Goal: Information Seeking & Learning: Learn about a topic

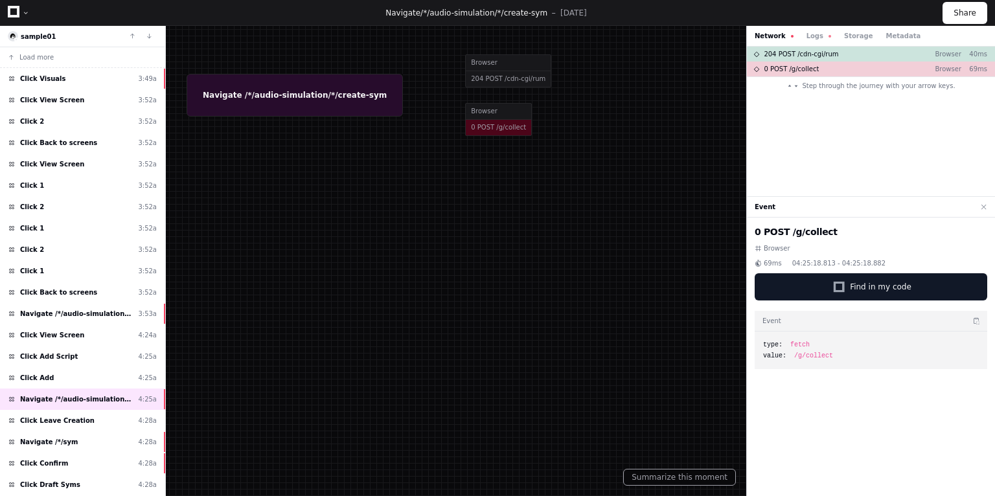
click at [10, 12] on icon at bounding box center [14, 12] width 12 height 12
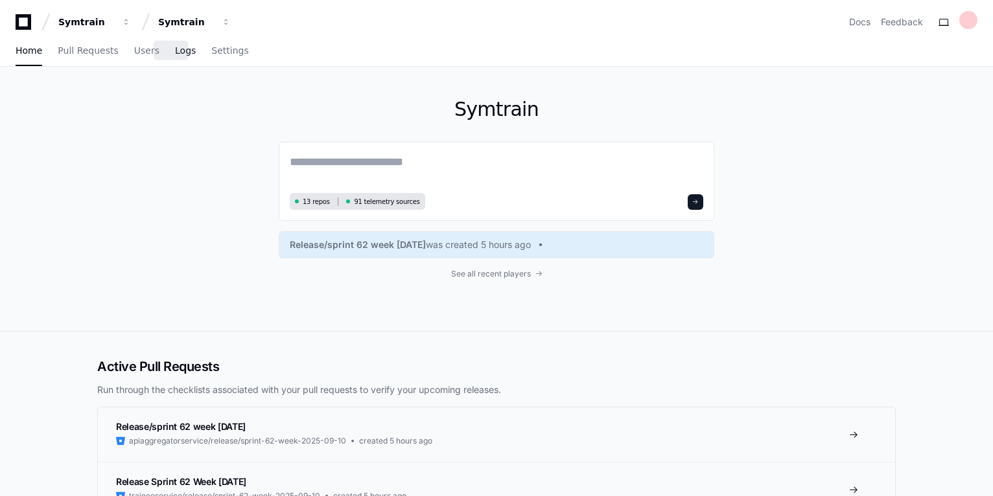
click at [175, 52] on span "Logs" at bounding box center [185, 51] width 21 height 8
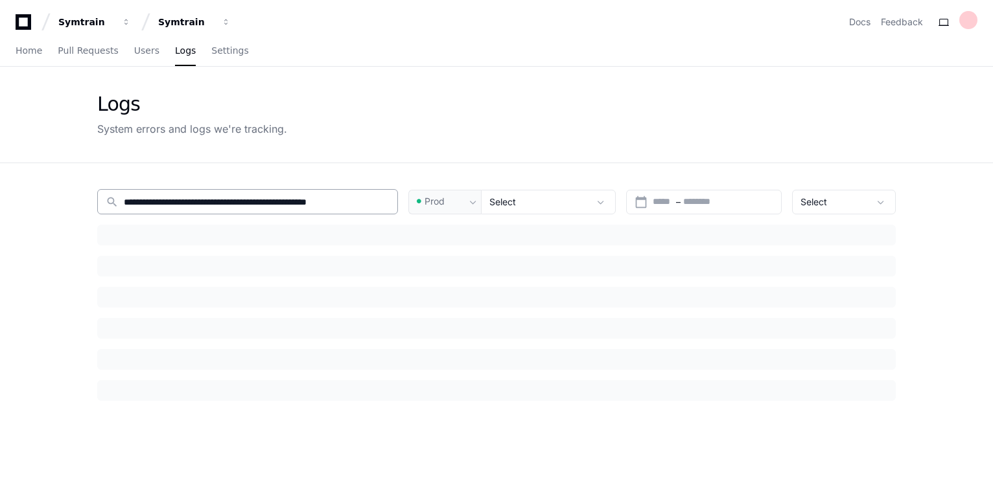
click at [264, 196] on input "**********" at bounding box center [257, 202] width 266 height 13
paste input "**********"
click at [505, 116] on div "Logs System errors and logs we're tracking." at bounding box center [496, 115] width 798 height 44
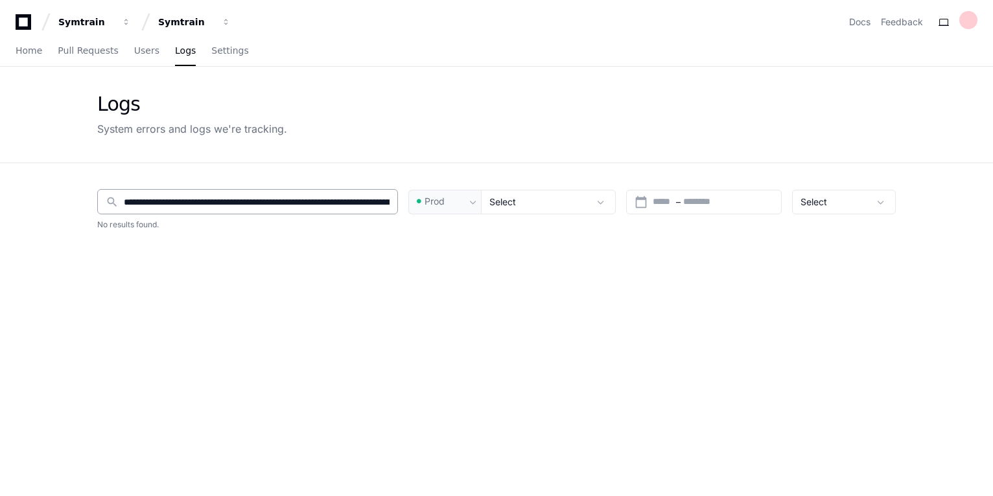
click at [342, 193] on div "**********" at bounding box center [247, 201] width 301 height 25
click at [434, 84] on div "Logs System errors and logs we're tracking." at bounding box center [496, 115] width 829 height 96
click at [238, 203] on input "**********" at bounding box center [257, 202] width 266 height 13
click at [397, 145] on div "Logs System errors and logs we're tracking." at bounding box center [496, 115] width 829 height 96
click at [312, 203] on input "**********" at bounding box center [257, 202] width 266 height 13
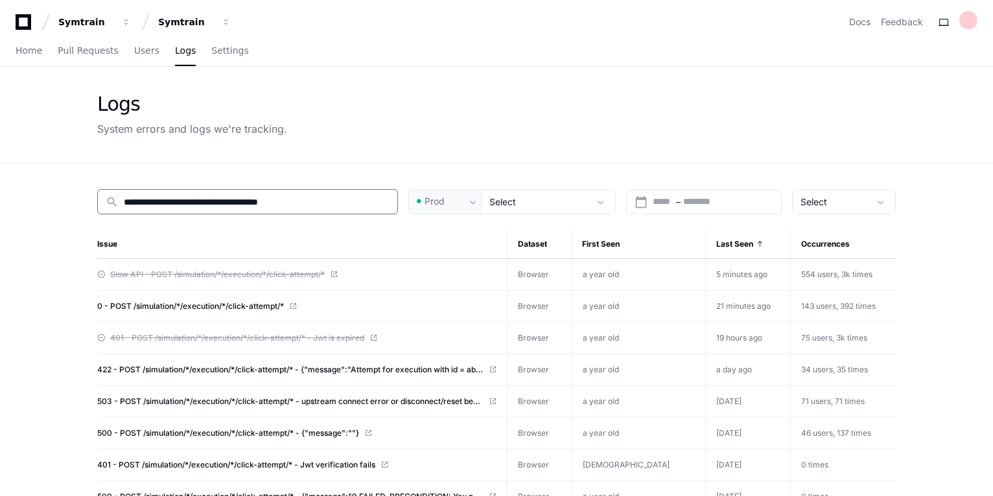
type input "**********"
click at [420, 110] on div "Logs System errors and logs we're tracking." at bounding box center [496, 115] width 798 height 44
click at [31, 312] on app-issue-list-page "**********" at bounding box center [496, 414] width 993 height 694
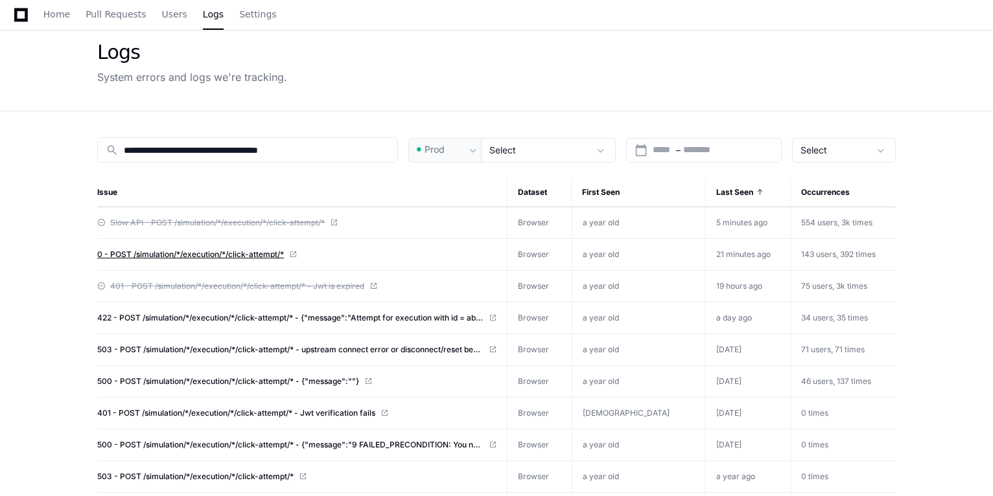
click at [227, 253] on span "0 - POST /simulation/*/execution/*/click-attempt/*" at bounding box center [190, 254] width 187 height 10
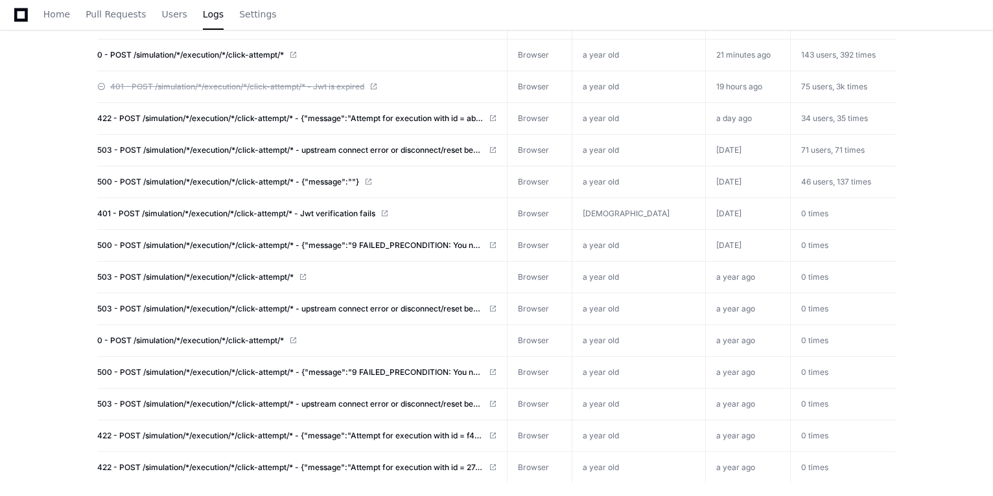
scroll to position [130, 0]
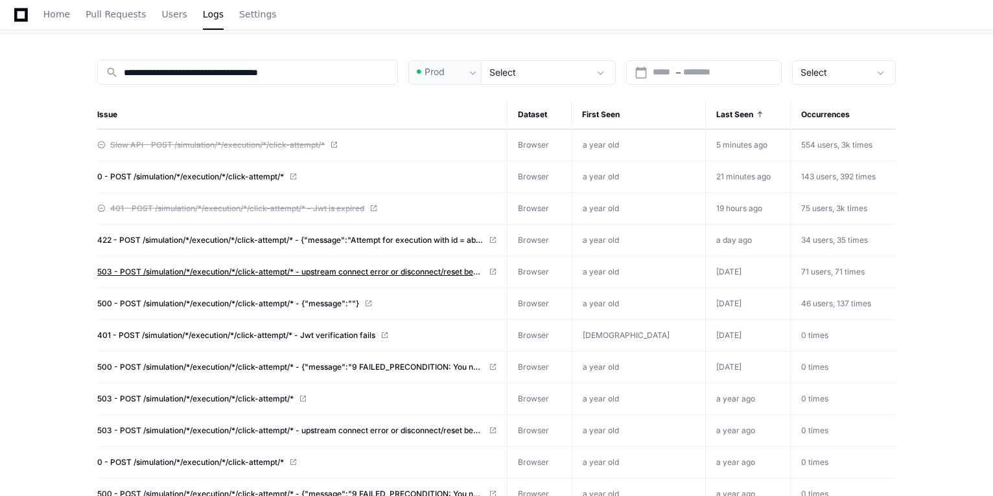
click at [276, 267] on span "503 - POST /simulation/*/execution/*/click-attempt/* - upstream connect error o…" at bounding box center [290, 272] width 386 height 10
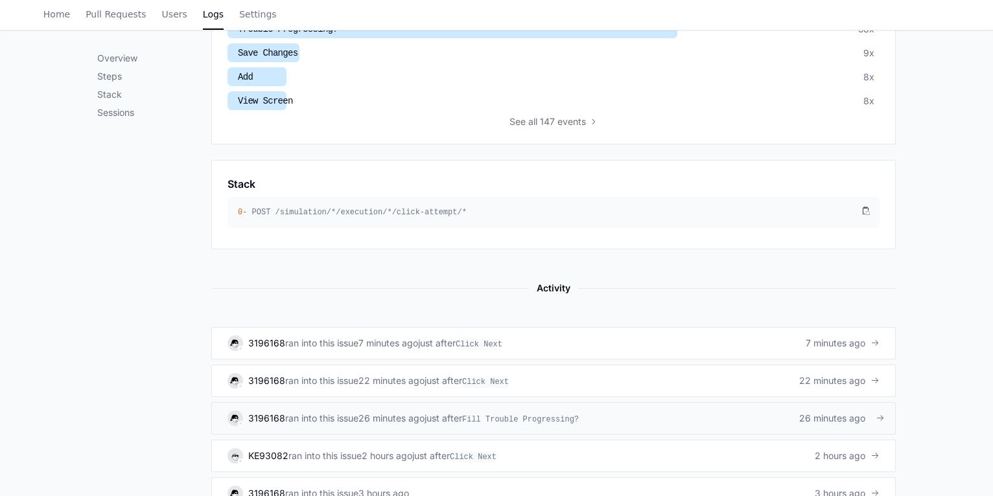
scroll to position [622, 0]
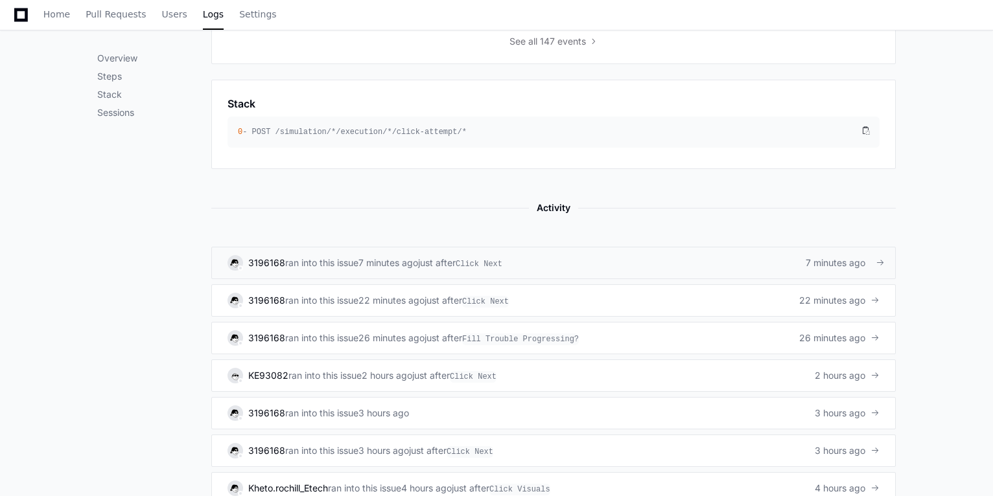
click at [661, 251] on link "3196168 ran into this issue 7 minutes ago just after Click Next 7 minutes ago" at bounding box center [553, 263] width 684 height 32
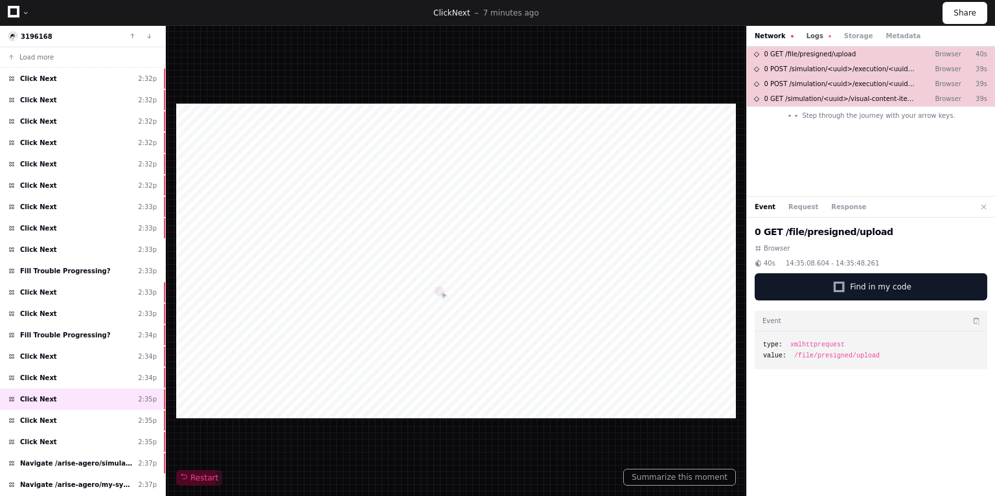
click at [816, 34] on button "Logs" at bounding box center [819, 36] width 25 height 10
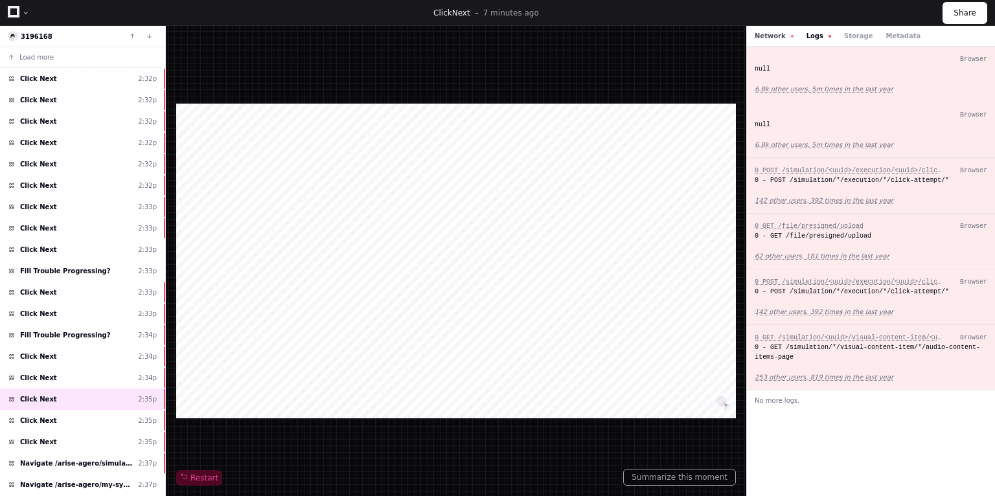
click at [759, 37] on button "Network" at bounding box center [774, 36] width 39 height 10
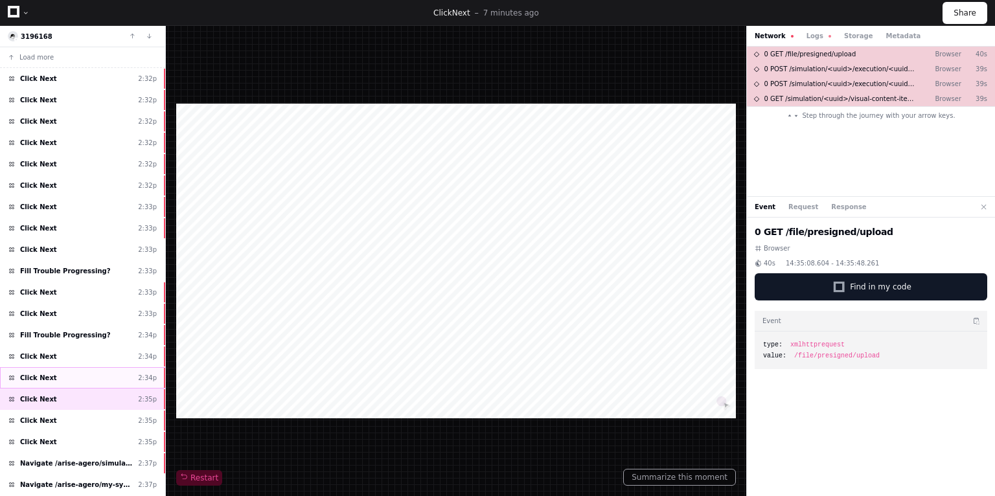
click at [81, 378] on div "Click Next 2:34p" at bounding box center [82, 377] width 165 height 21
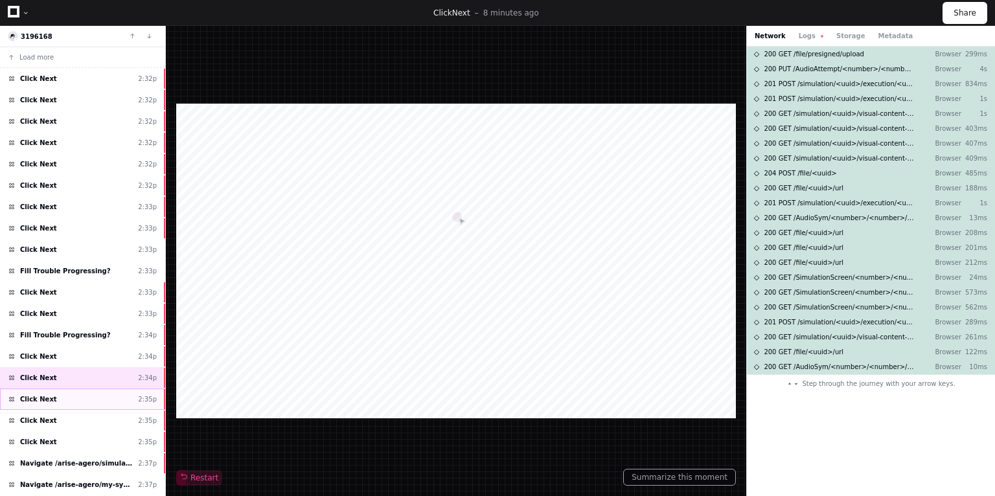
click at [80, 395] on div "Click Next 2:35p" at bounding box center [82, 399] width 165 height 21
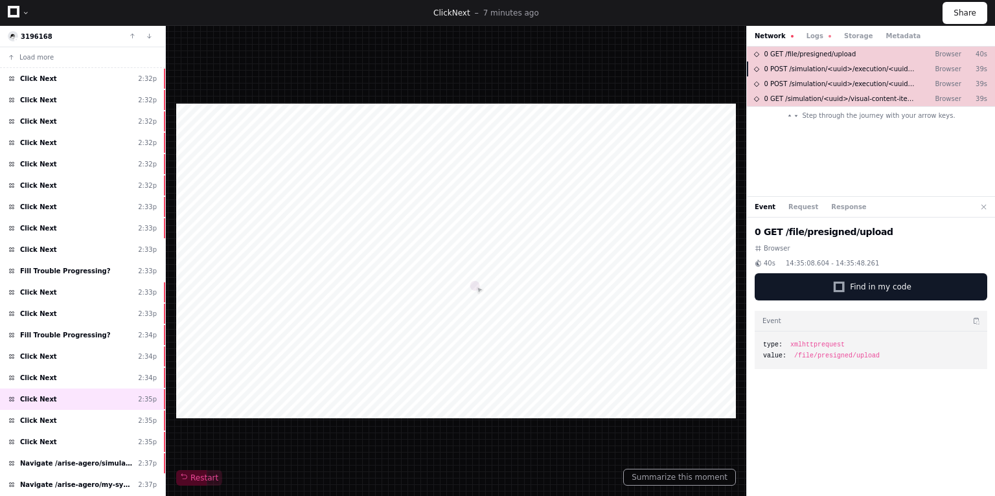
click at [827, 71] on span "0 POST /simulation/<uuid>/execution/<uuid>/click-attempt/<uuid>" at bounding box center [839, 69] width 151 height 10
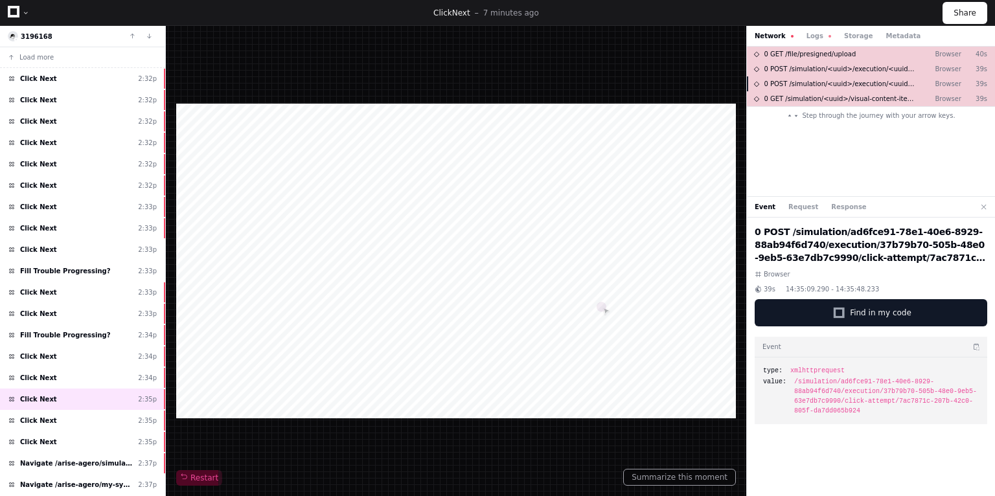
click at [833, 86] on span "0 POST /simulation/<uuid>/execution/<uuid>/click-attempt/<uuid>" at bounding box center [839, 84] width 151 height 10
click at [829, 93] on div "0 GET /simulation/<uuid>/visual-content-item/<uuid>/audio-content-items-page Br…" at bounding box center [871, 98] width 248 height 15
click at [45, 373] on span "Click Next" at bounding box center [38, 378] width 37 height 10
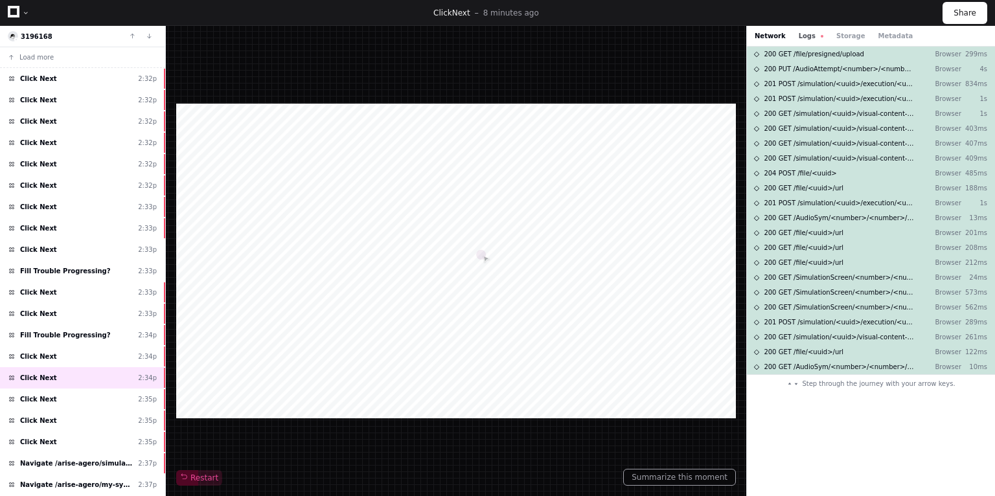
click at [810, 32] on button "Logs" at bounding box center [811, 36] width 25 height 10
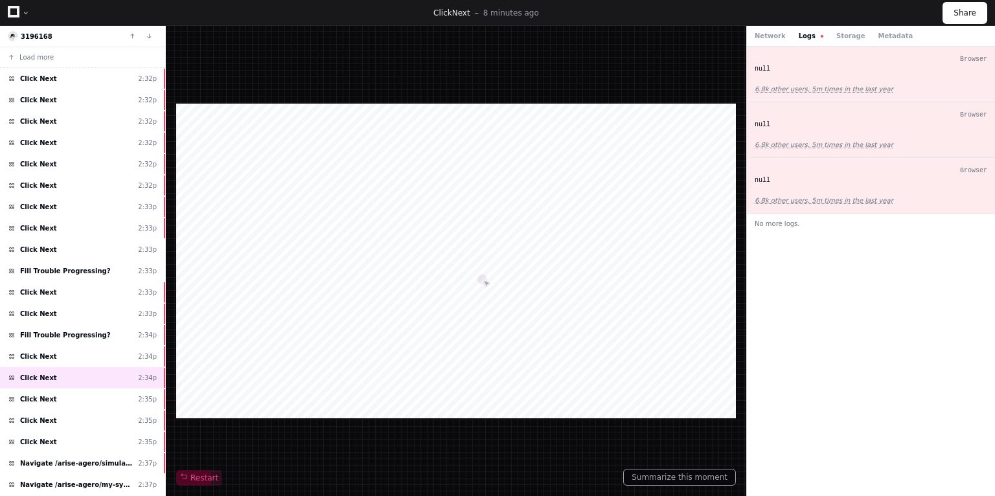
click at [759, 29] on div "Network Logs Storage Metadata" at bounding box center [871, 36] width 248 height 21
click at [763, 34] on button "Network" at bounding box center [770, 36] width 31 height 10
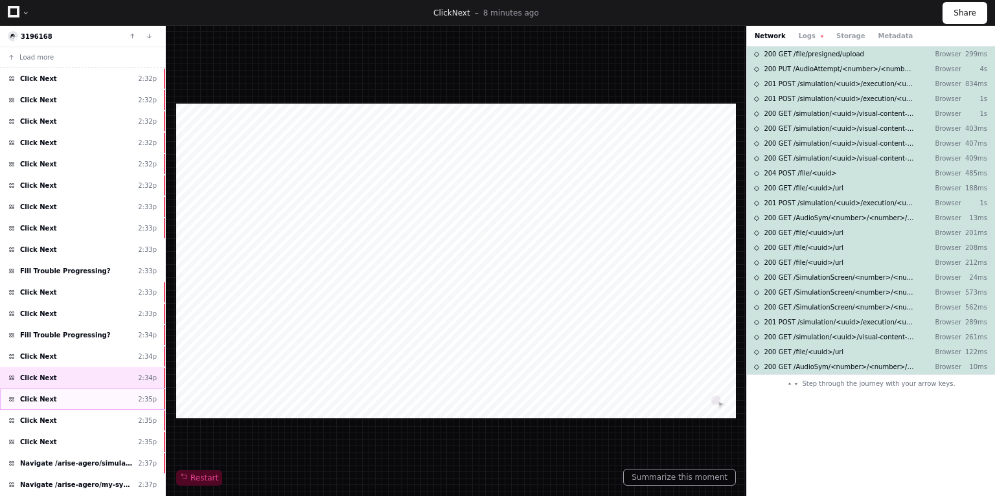
click at [48, 395] on span "Click Next" at bounding box center [38, 400] width 37 height 10
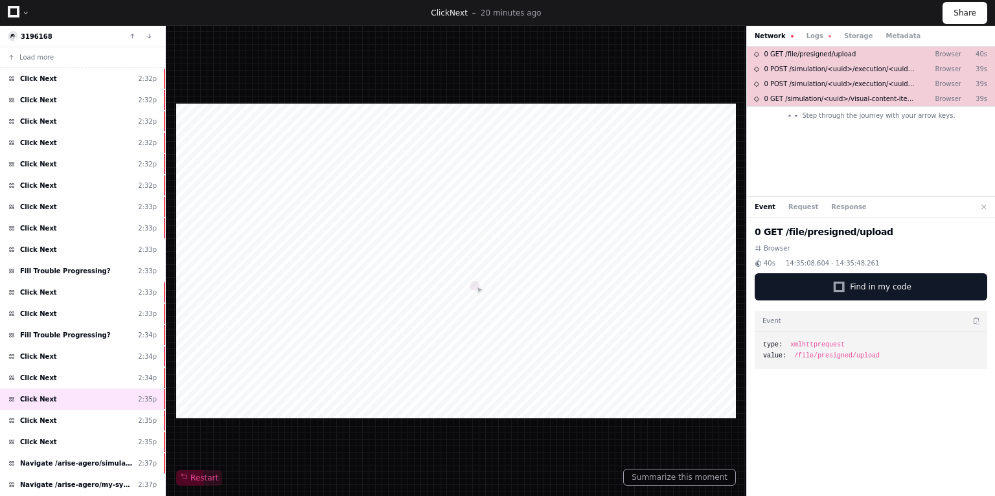
click at [806, 30] on div "Network Logs Storage Metadata" at bounding box center [871, 36] width 248 height 21
click at [809, 31] on button "Logs" at bounding box center [819, 36] width 25 height 10
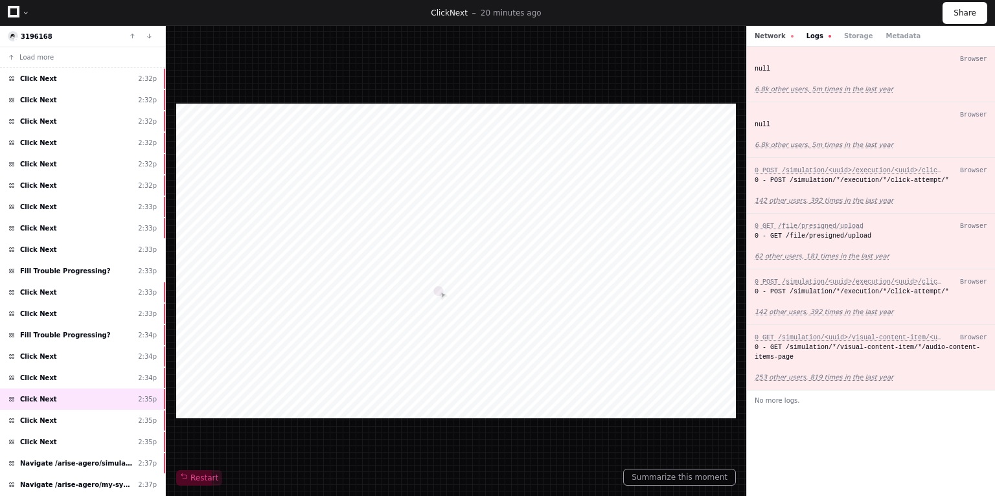
click at [778, 38] on button "Network" at bounding box center [774, 36] width 39 height 10
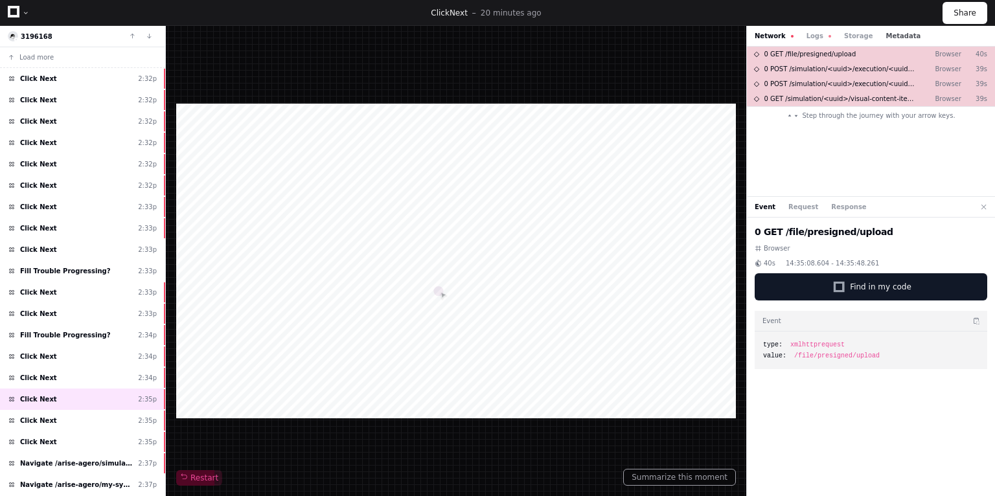
click at [886, 36] on button "Metadata" at bounding box center [903, 36] width 35 height 10
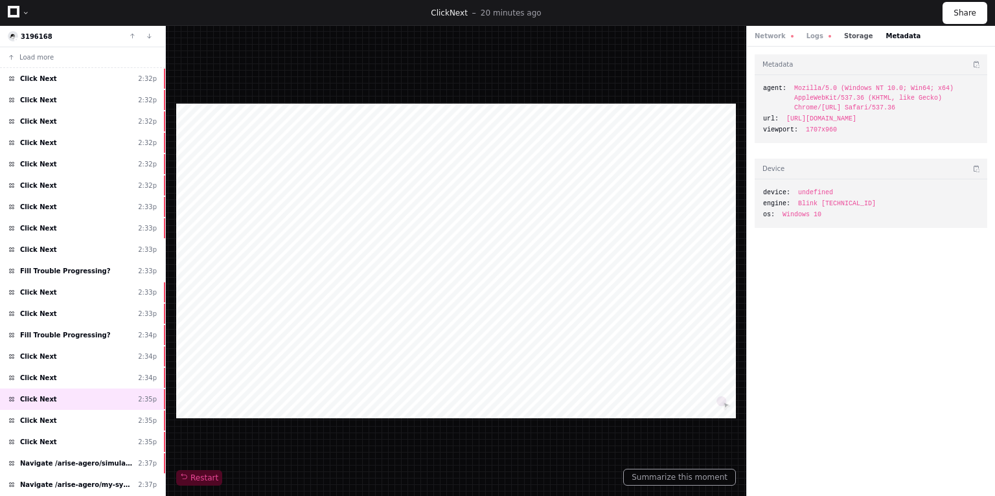
click at [849, 40] on button "Storage" at bounding box center [858, 36] width 29 height 10
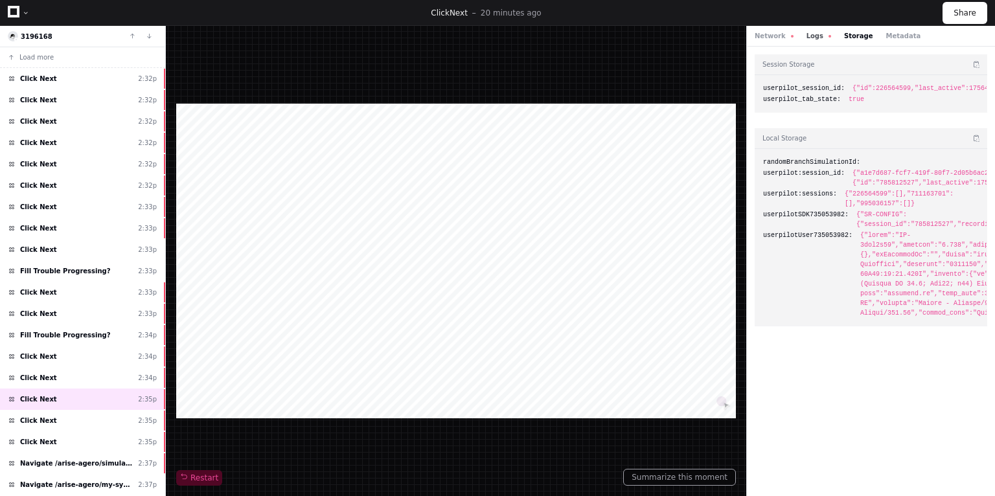
click at [808, 39] on button "Logs" at bounding box center [819, 36] width 25 height 10
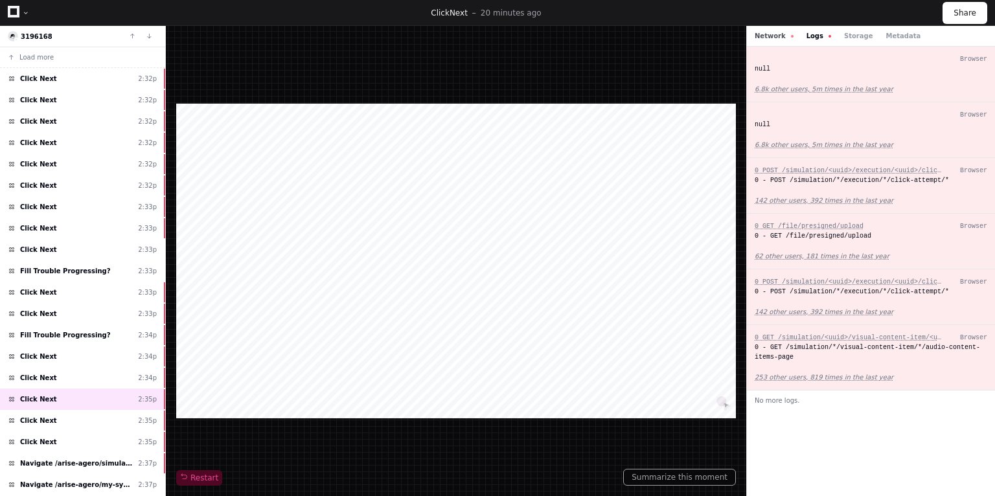
click at [765, 37] on button "Network" at bounding box center [774, 36] width 39 height 10
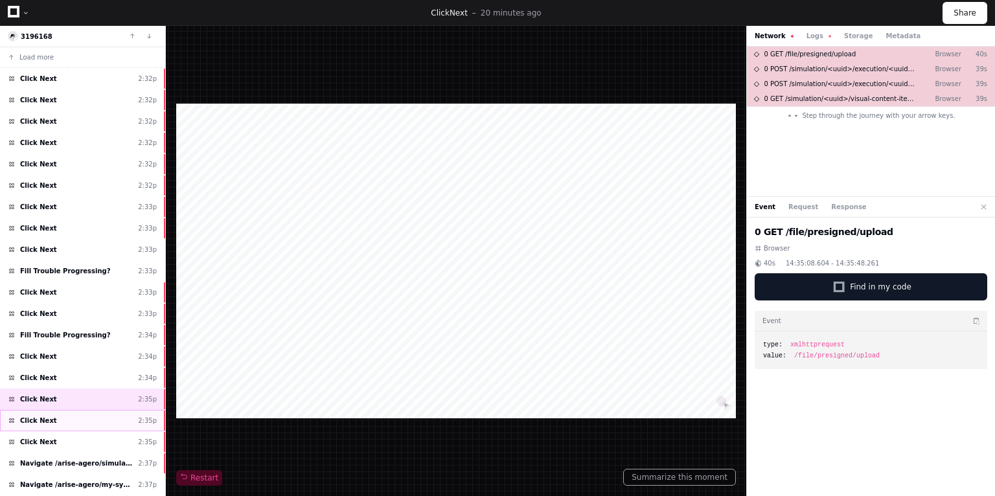
click at [41, 416] on span "Click Next" at bounding box center [38, 421] width 37 height 10
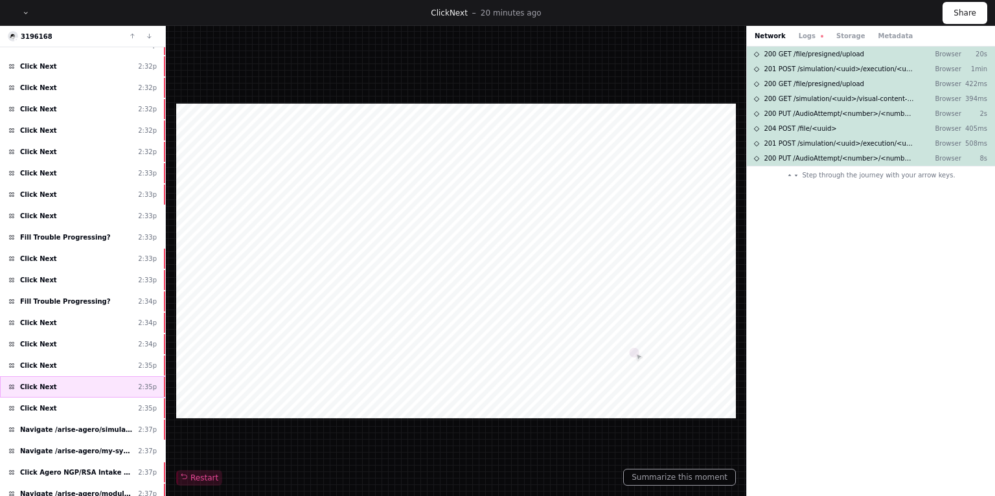
scroll to position [52, 0]
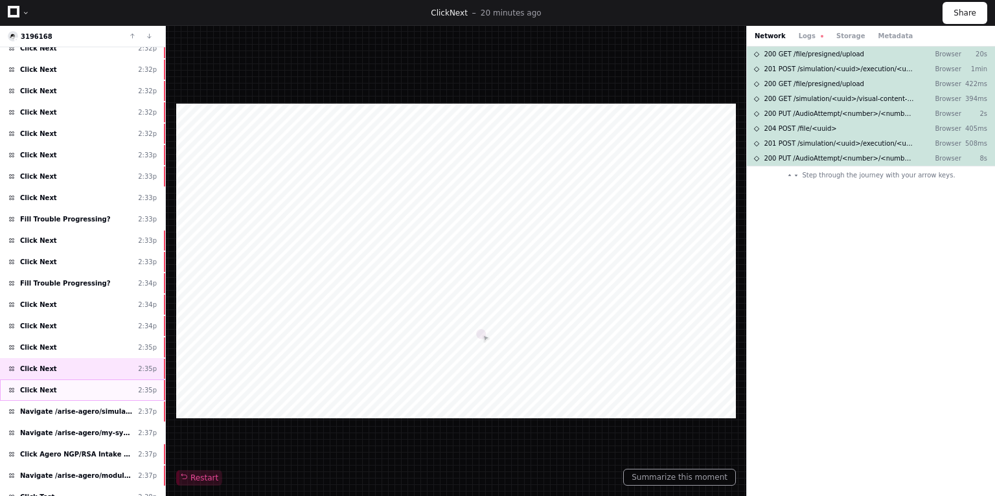
click at [41, 386] on span "Click Next" at bounding box center [38, 390] width 37 height 10
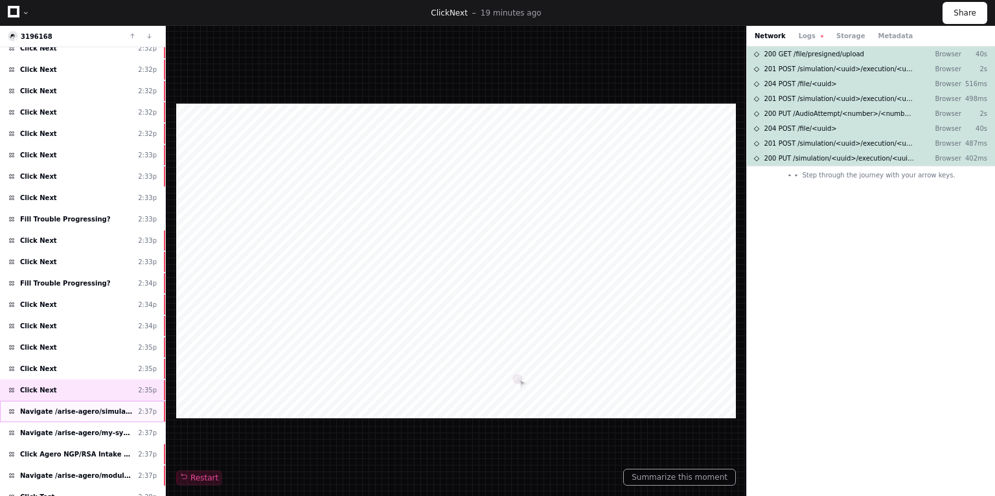
click at [41, 409] on span "Navigate /arise-agero/simulation/*/execution/*/statistic" at bounding box center [76, 412] width 113 height 10
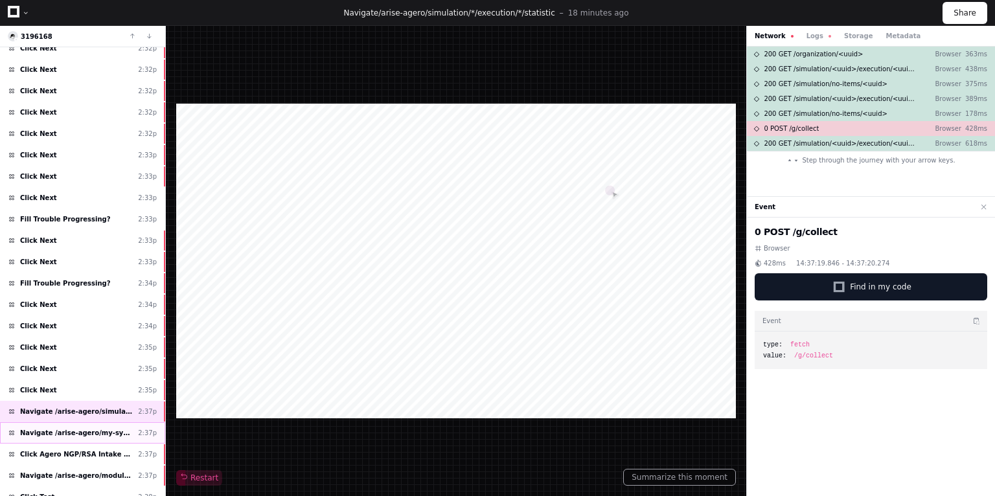
click at [47, 428] on span "Navigate /arise-agero/my-syms (My Exercises)" at bounding box center [76, 433] width 113 height 10
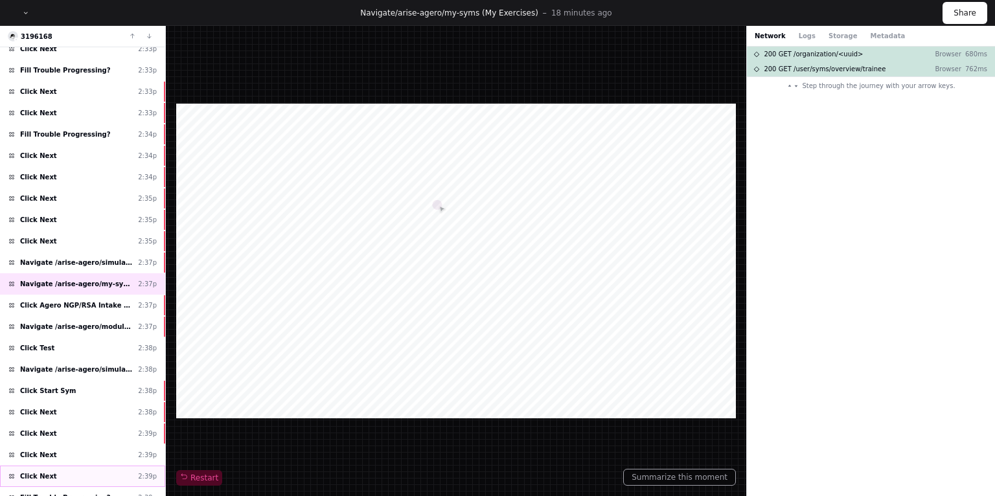
scroll to position [143, 0]
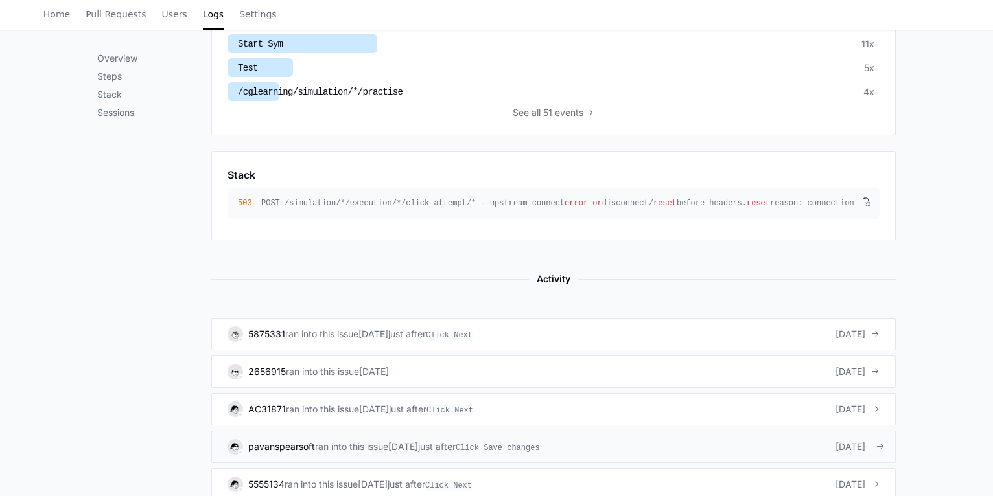
scroll to position [622, 0]
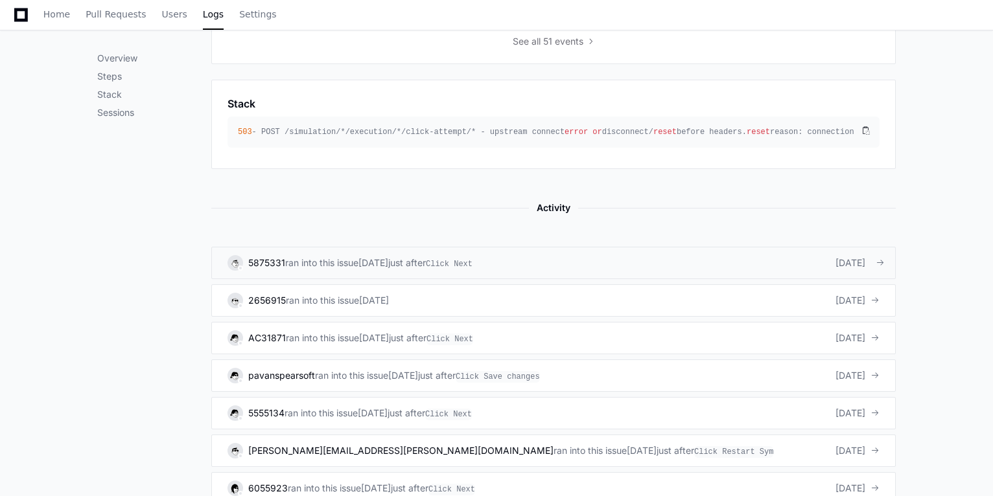
click at [842, 262] on span "[DATE]" at bounding box center [850, 263] width 30 height 13
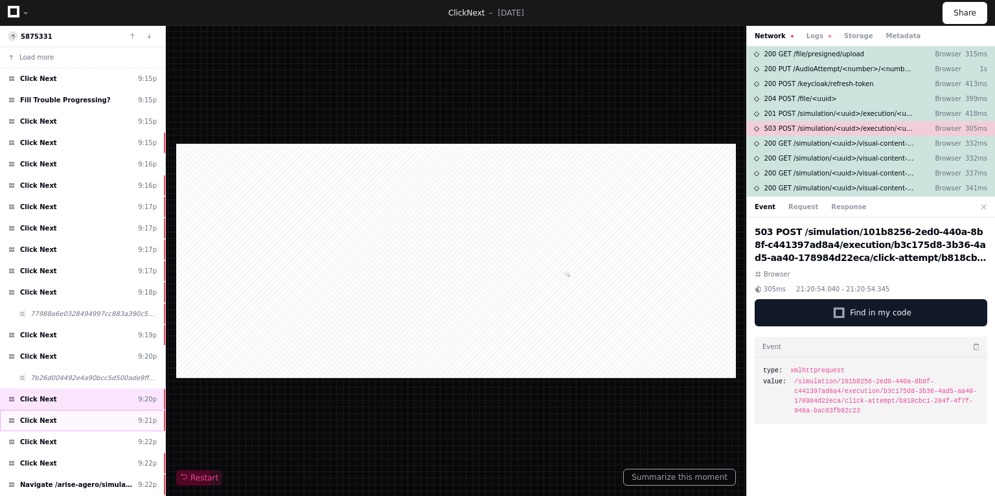
click at [86, 424] on div "Click Next 9:21p" at bounding box center [82, 420] width 165 height 21
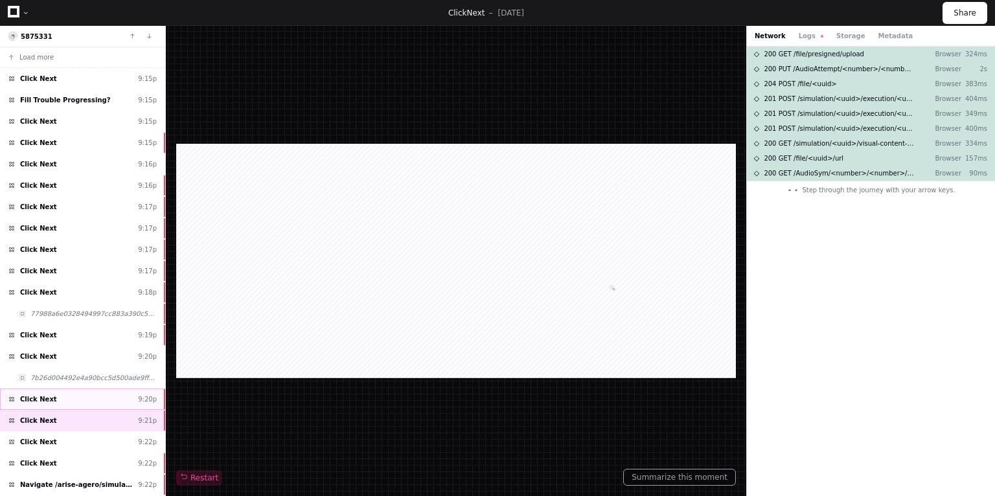
click at [87, 395] on div "Click Next 9:20p" at bounding box center [82, 399] width 165 height 21
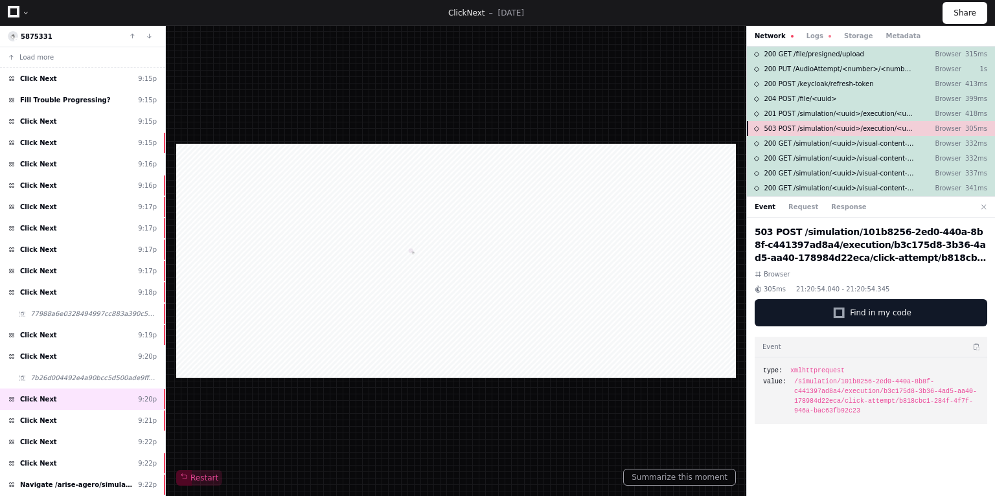
click at [846, 130] on span "503 POST /simulation/<uuid>/execution/<uuid>/click-attempt/<uuid>" at bounding box center [839, 129] width 151 height 10
drag, startPoint x: 947, startPoint y: 257, endPoint x: 795, endPoint y: 236, distance: 153.1
click at [795, 236] on h2 "503 POST /simulation/101b8256-2ed0-440a-8b8f-c441397ad8a4/execution/b3c175d8-3b…" at bounding box center [871, 244] width 233 height 39
copy h2 "/simulation/101b8256-2ed0-440a-8b8f-c441397ad8a4/execution/b3c175d8-3b36-4ad5-a…"
